Goal: Navigation & Orientation: Understand site structure

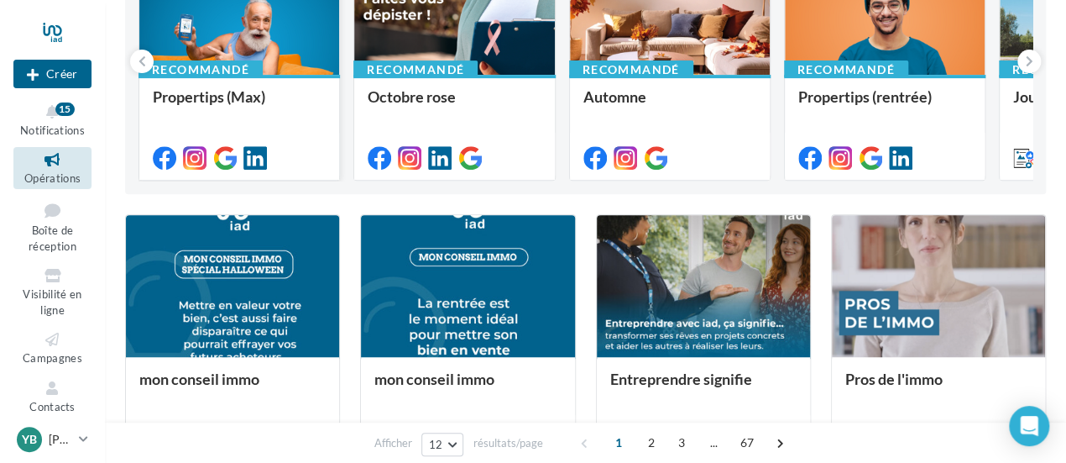
scroll to position [84, 0]
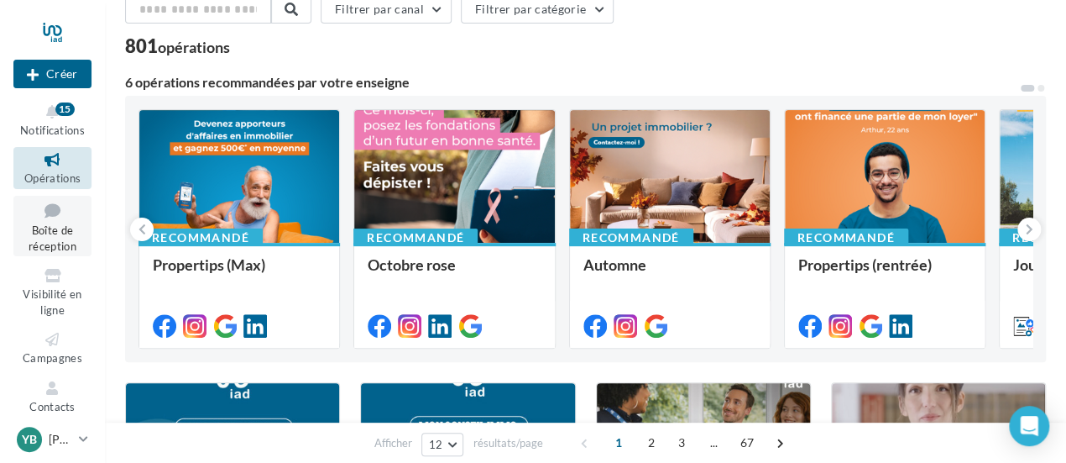
click at [60, 230] on span "Boîte de réception" at bounding box center [53, 237] width 48 height 29
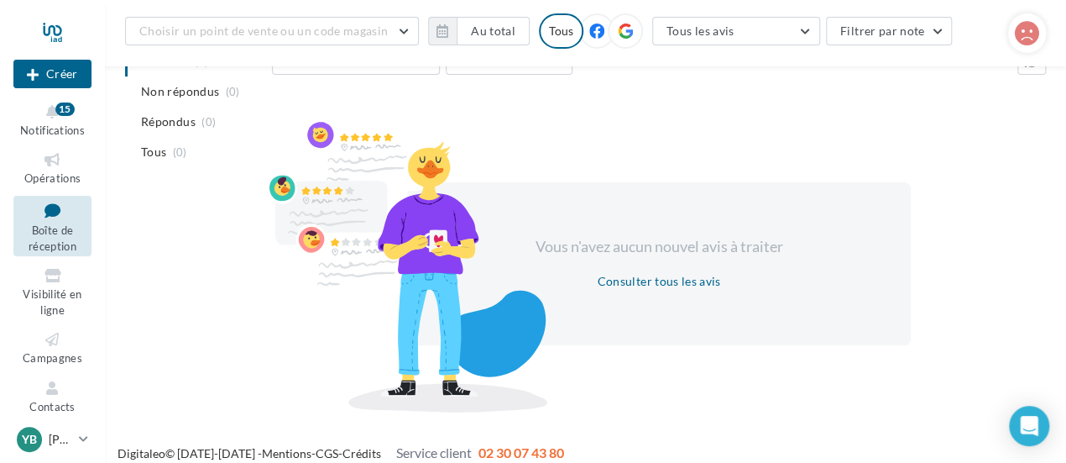
scroll to position [212, 0]
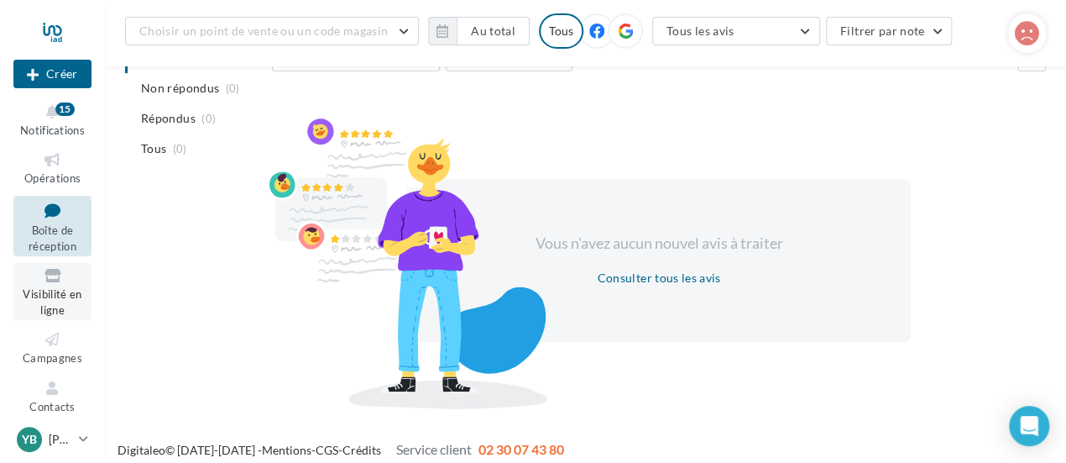
click at [47, 295] on span "Visibilité en ligne" at bounding box center [52, 301] width 59 height 29
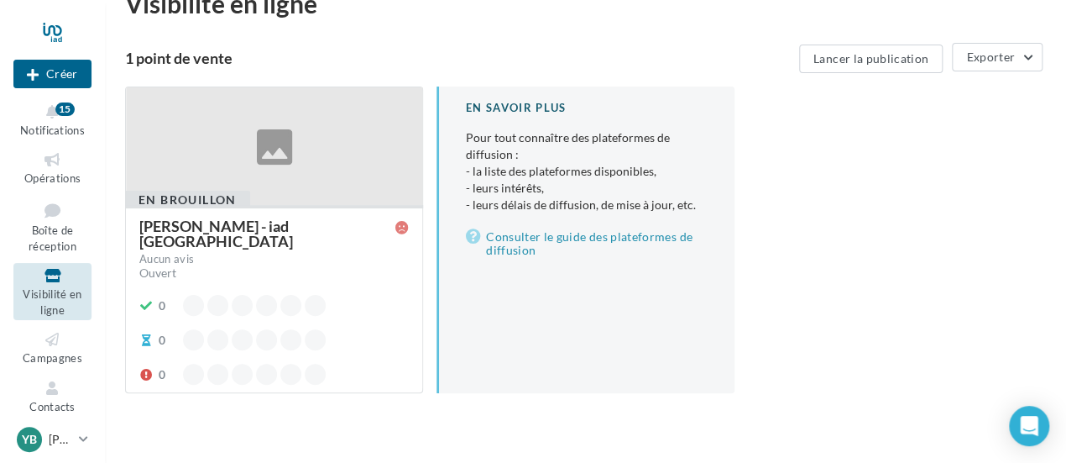
scroll to position [65, 0]
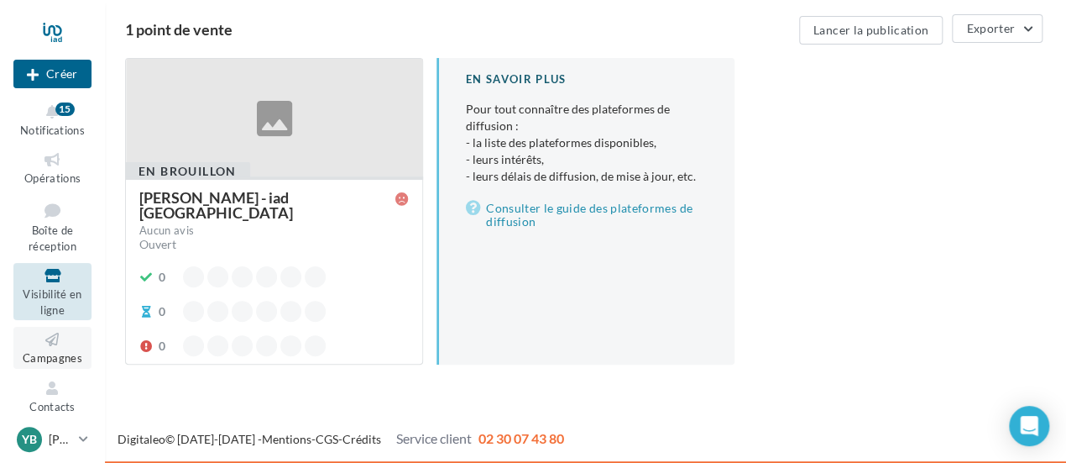
click at [67, 358] on span "Campagnes" at bounding box center [53, 357] width 60 height 13
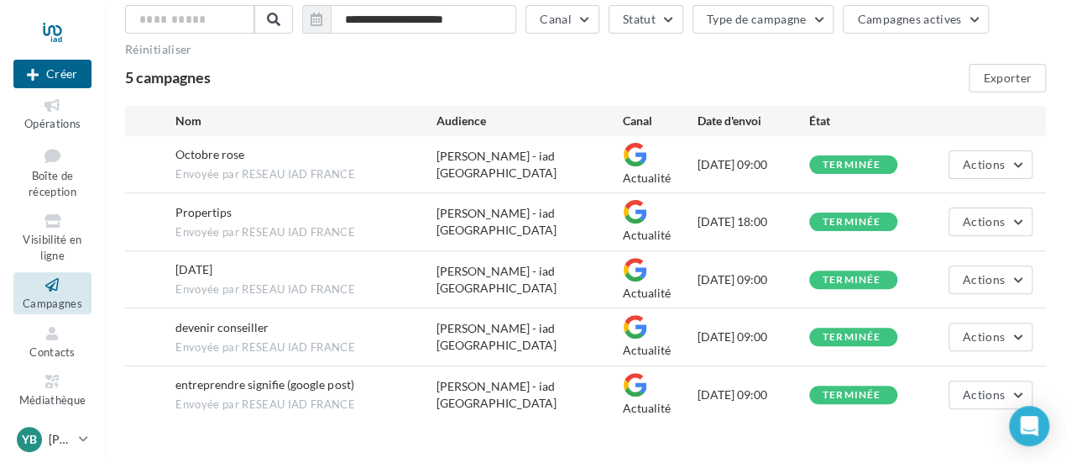
scroll to position [84, 0]
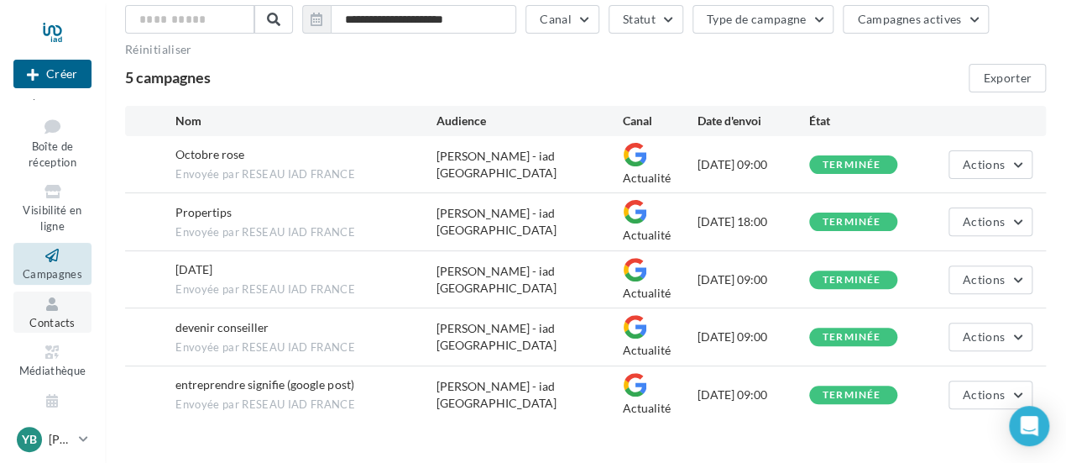
click at [51, 317] on span "Contacts" at bounding box center [52, 322] width 46 height 13
